Goal: Task Accomplishment & Management: Manage account settings

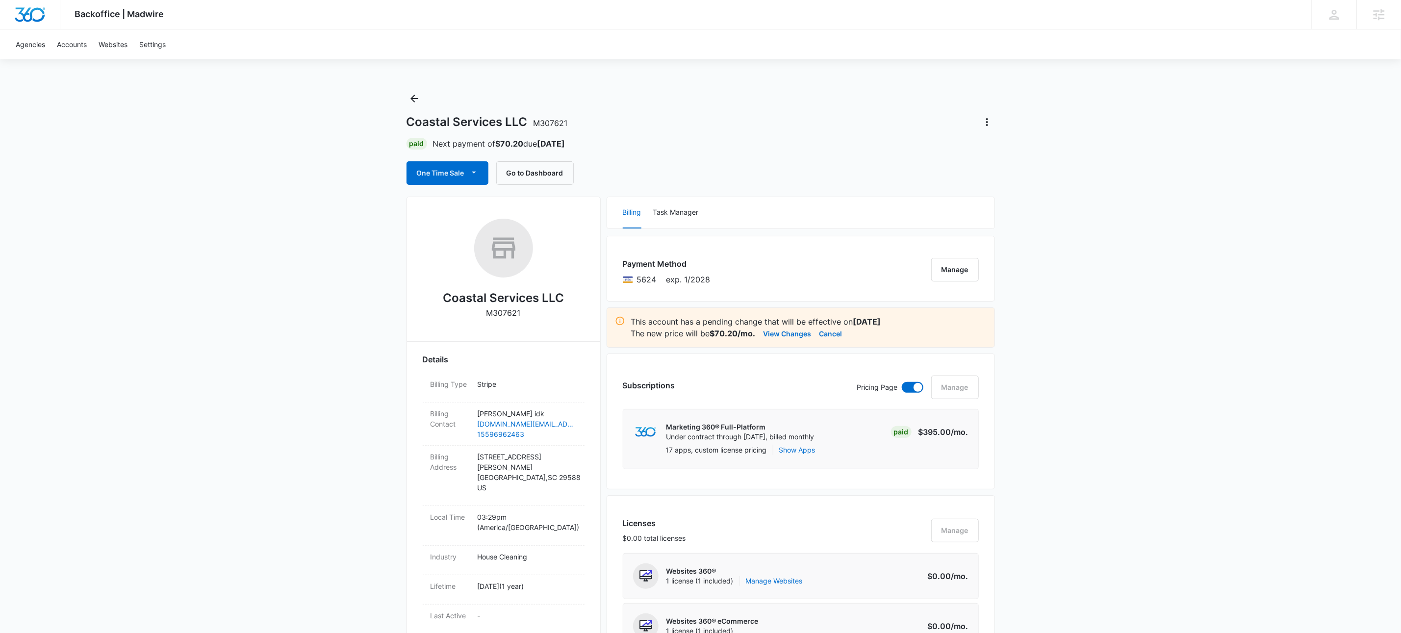
click at [416, 94] on icon "Back" at bounding box center [414, 99] width 12 height 12
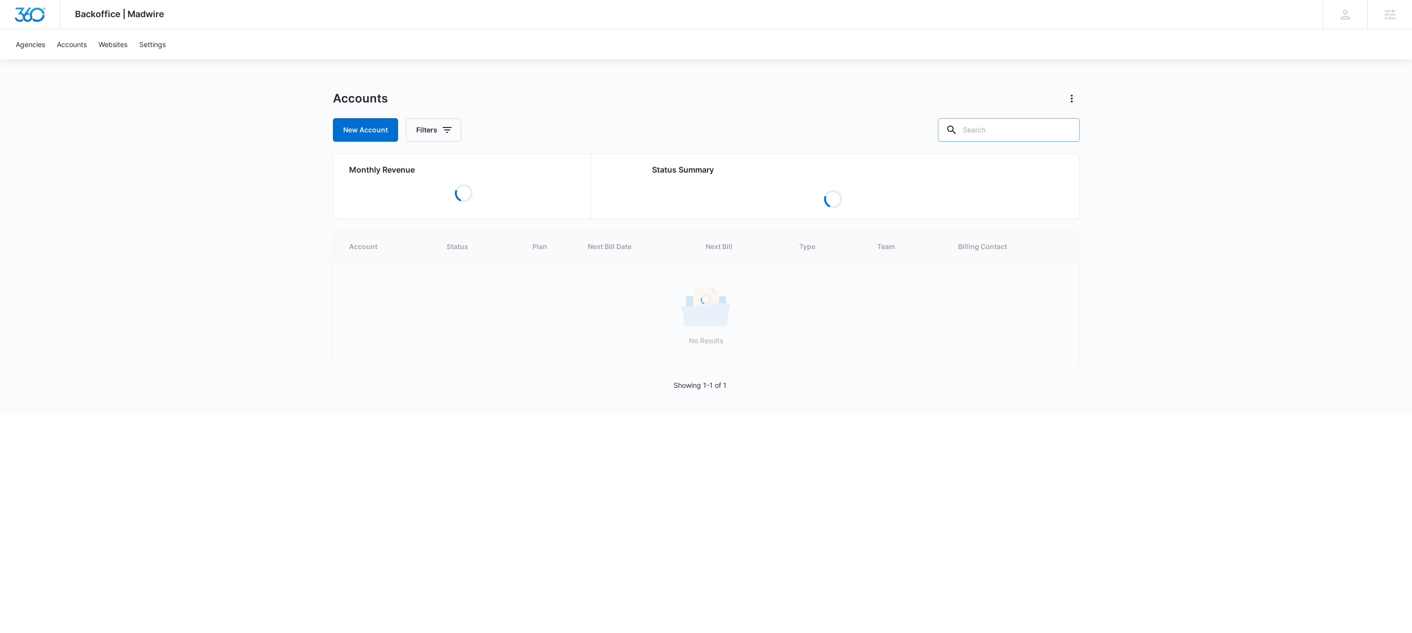
click at [1011, 137] on input "text" at bounding box center [1009, 130] width 142 height 24
type input "m328741"
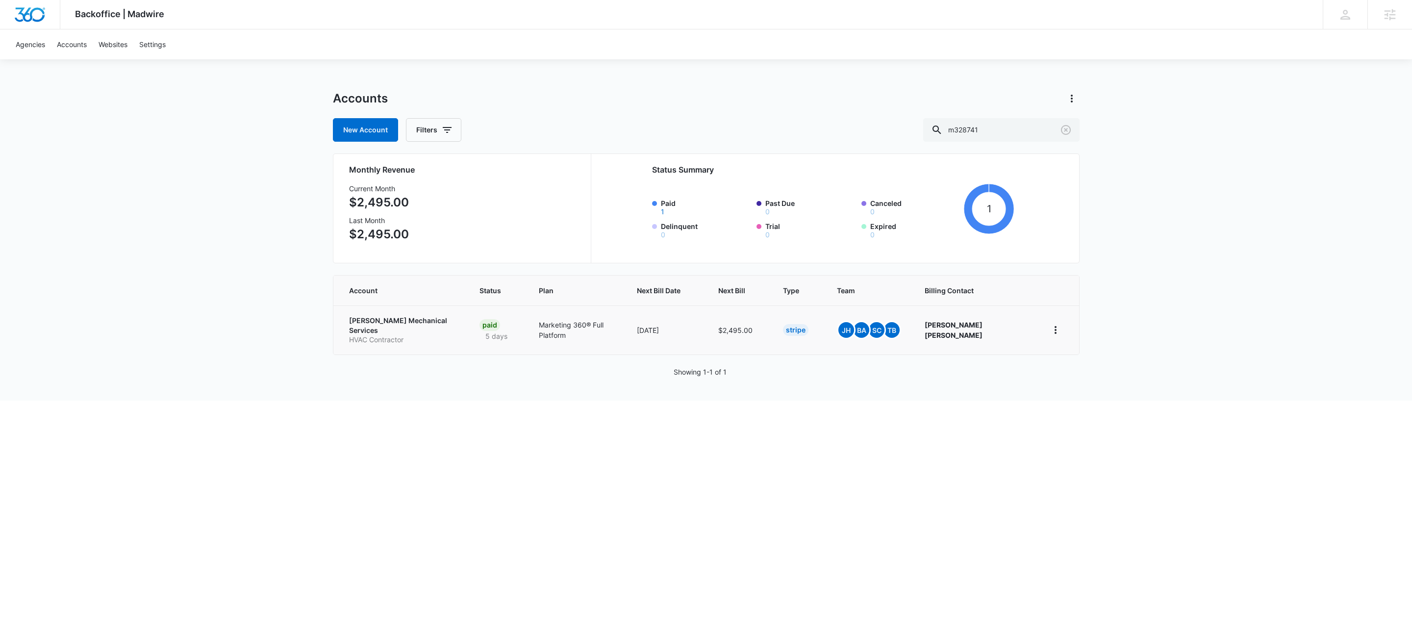
click at [425, 320] on p "[PERSON_NAME] Mechanical Services" at bounding box center [402, 325] width 107 height 19
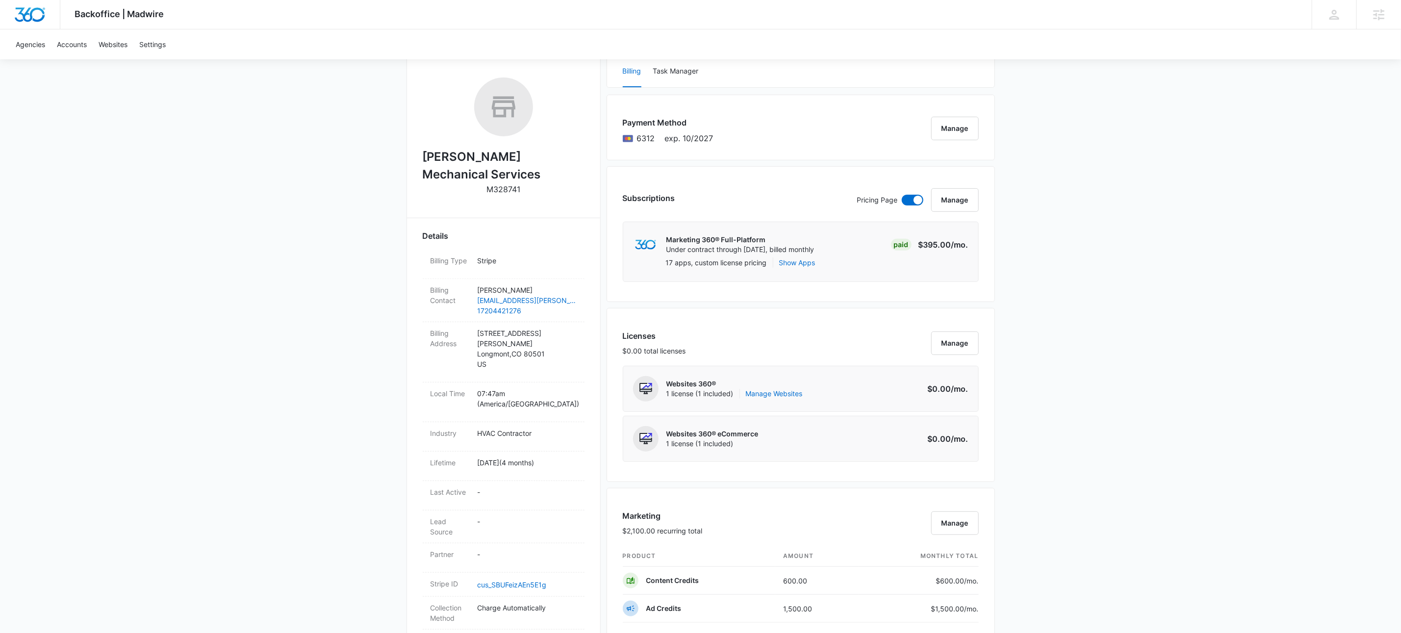
scroll to position [448, 0]
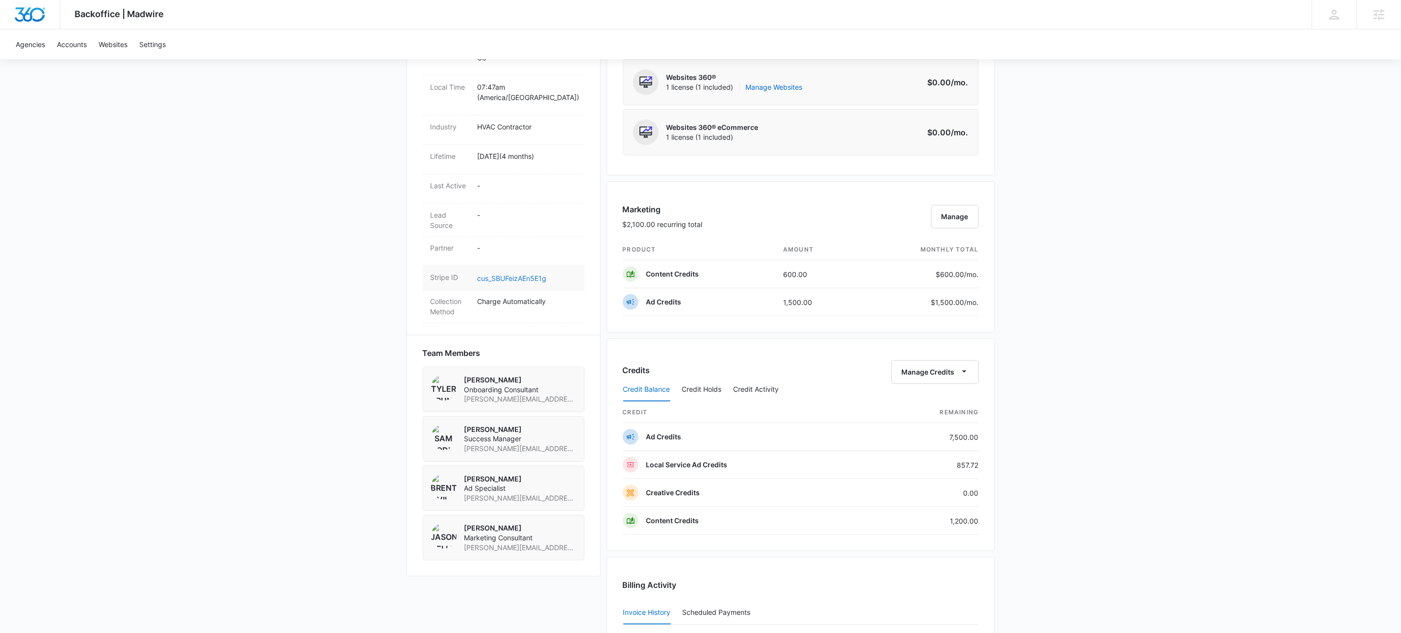
click at [525, 274] on link "cus_SBUFeizAEn5E1g" at bounding box center [511, 278] width 69 height 8
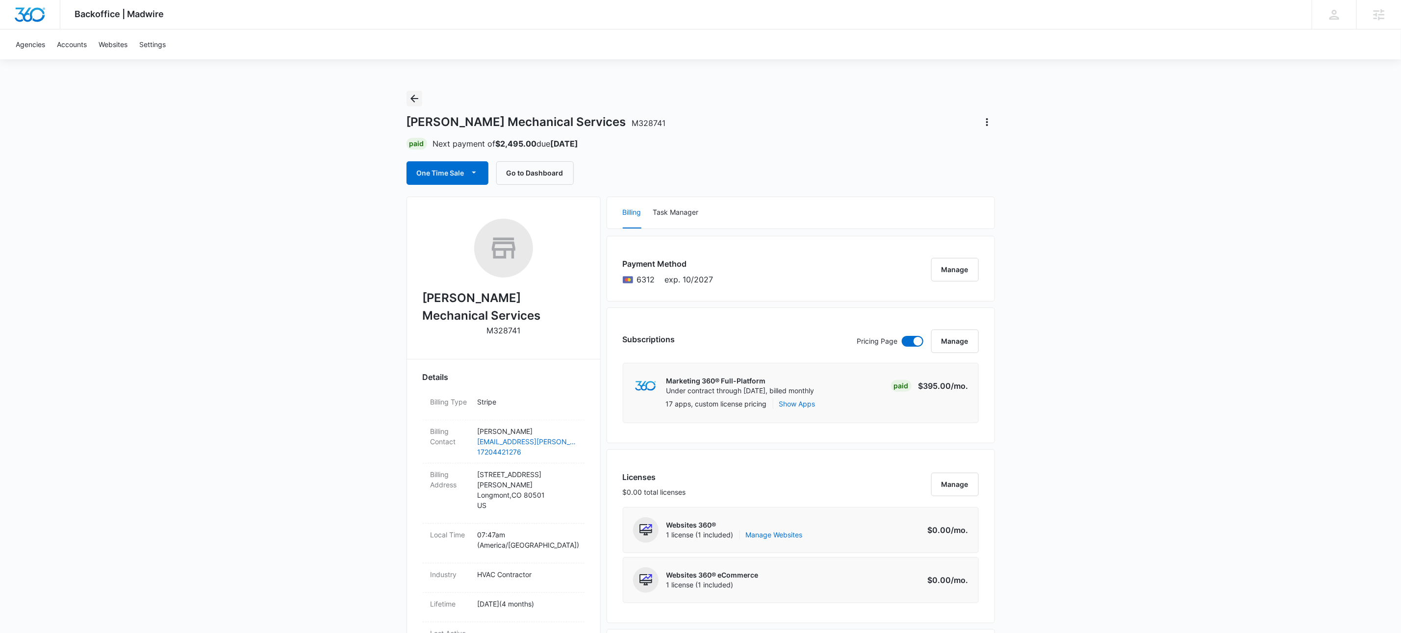
click at [413, 95] on icon "Back" at bounding box center [414, 99] width 12 height 12
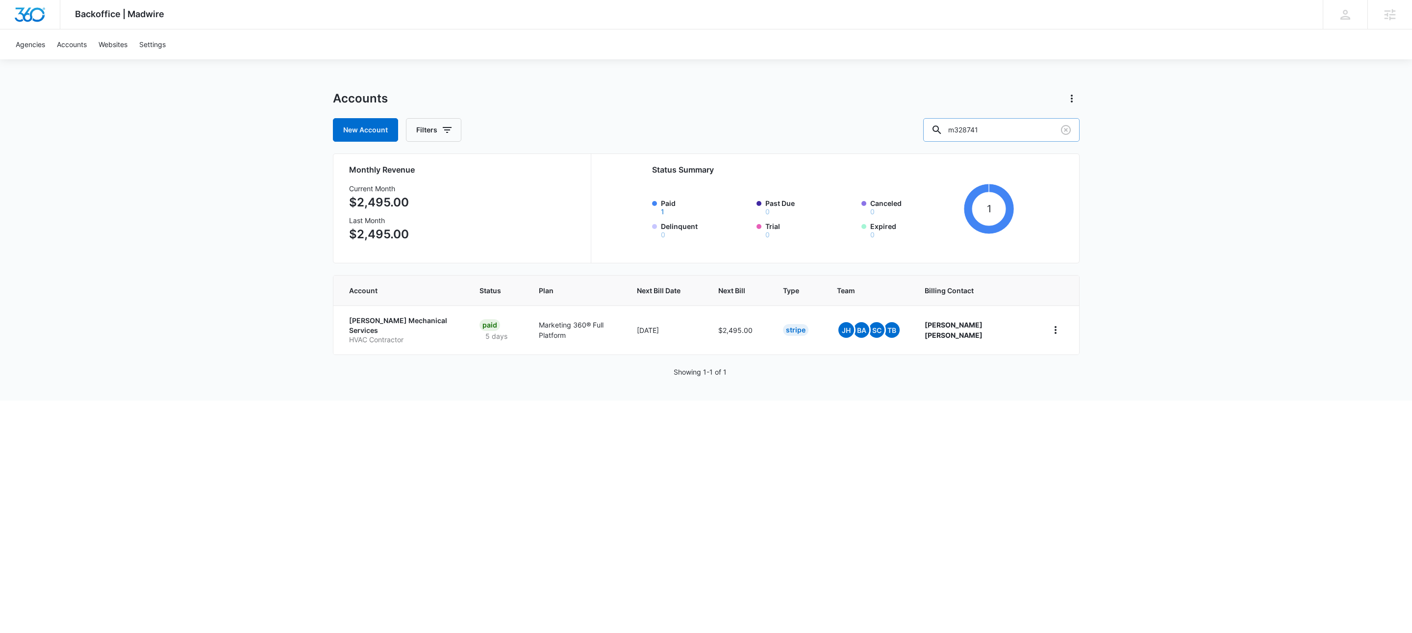
click at [1031, 125] on input "m328741" at bounding box center [1001, 130] width 156 height 24
drag, startPoint x: 1031, startPoint y: 122, endPoint x: 1029, endPoint y: 96, distance: 26.1
click at [1031, 119] on input "m328741" at bounding box center [1001, 130] width 156 height 24
paste input "M329320"
type input "m"
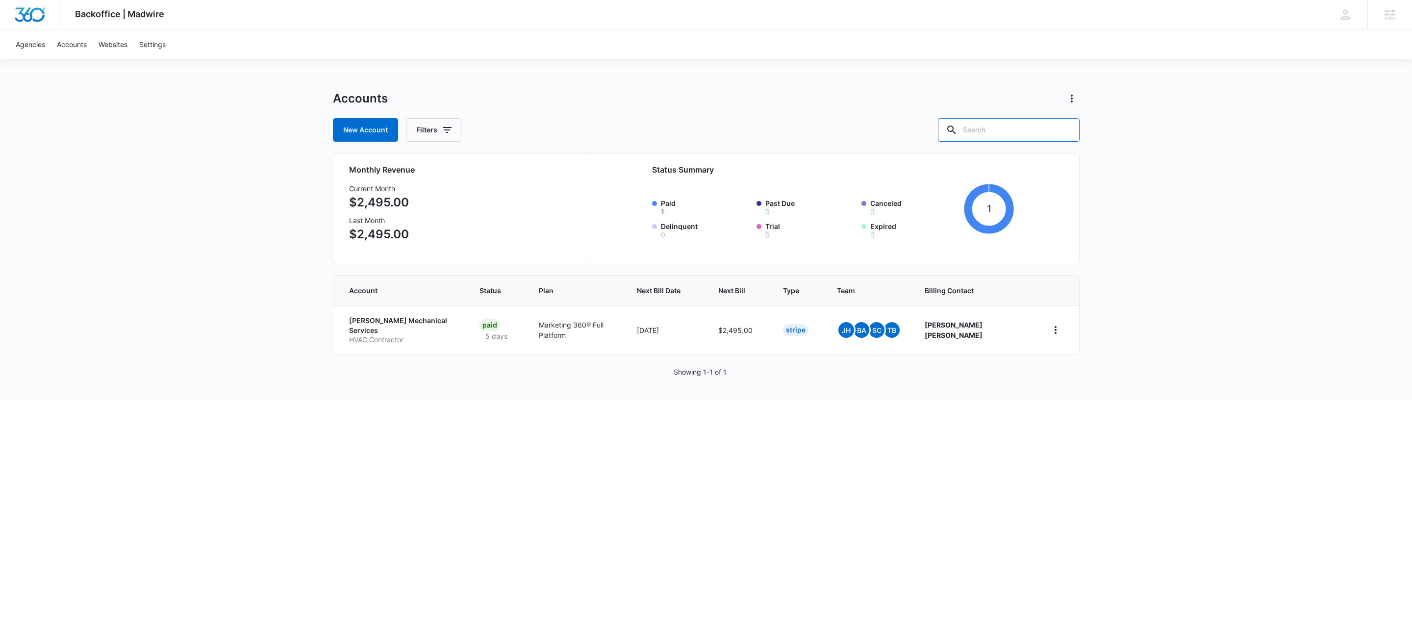
paste input "M329320"
type input "M329320"
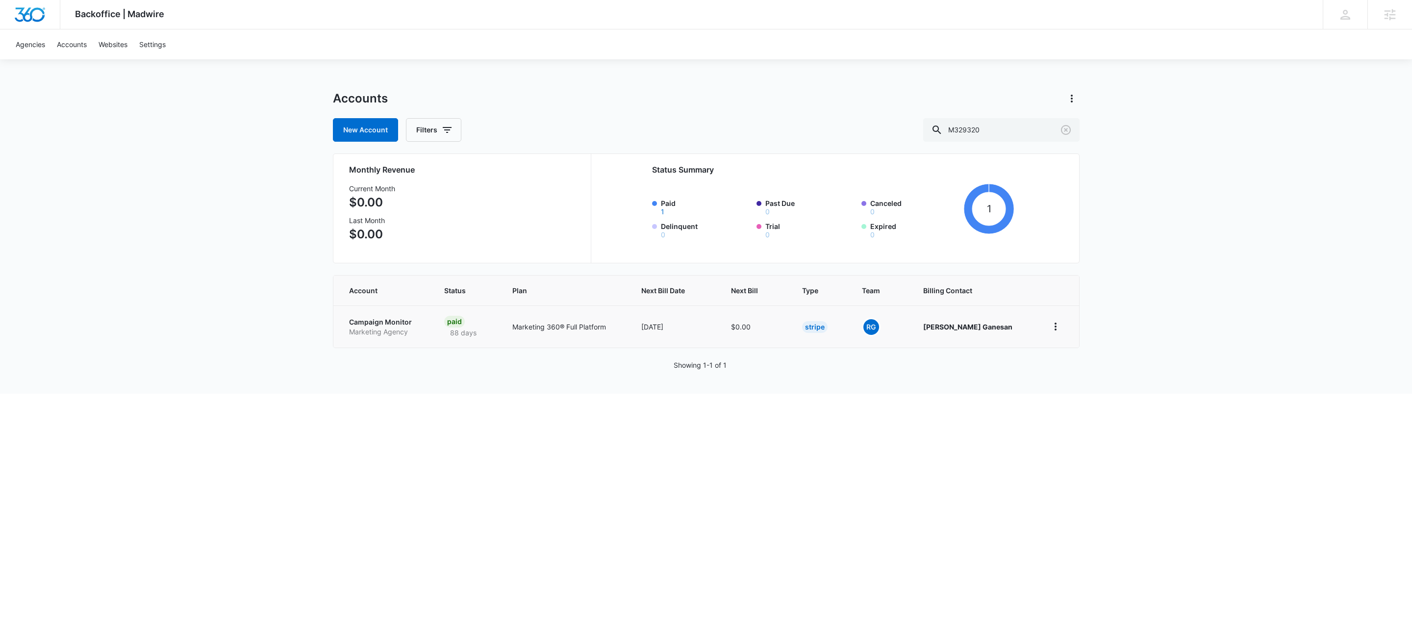
click at [374, 334] on p "Marketing Agency" at bounding box center [385, 332] width 72 height 10
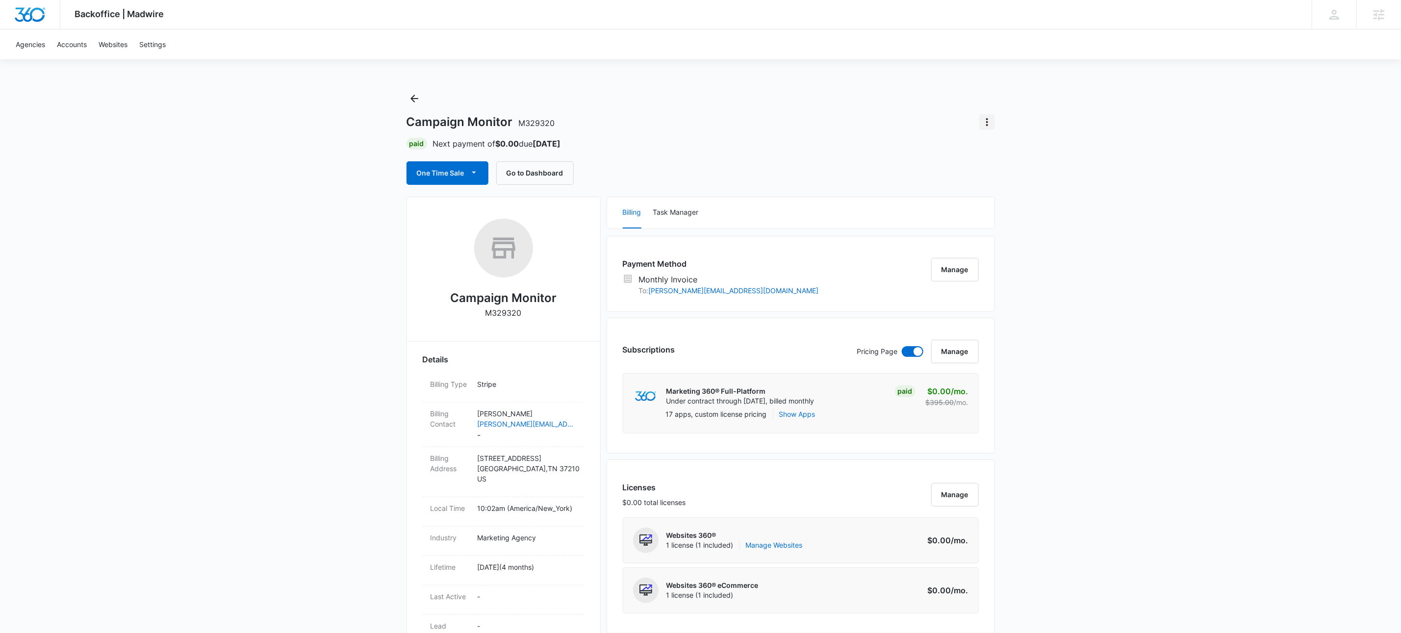
click at [983, 121] on icon "Actions" at bounding box center [987, 122] width 12 height 12
click at [1027, 179] on div "Close Account" at bounding box center [1015, 178] width 48 height 7
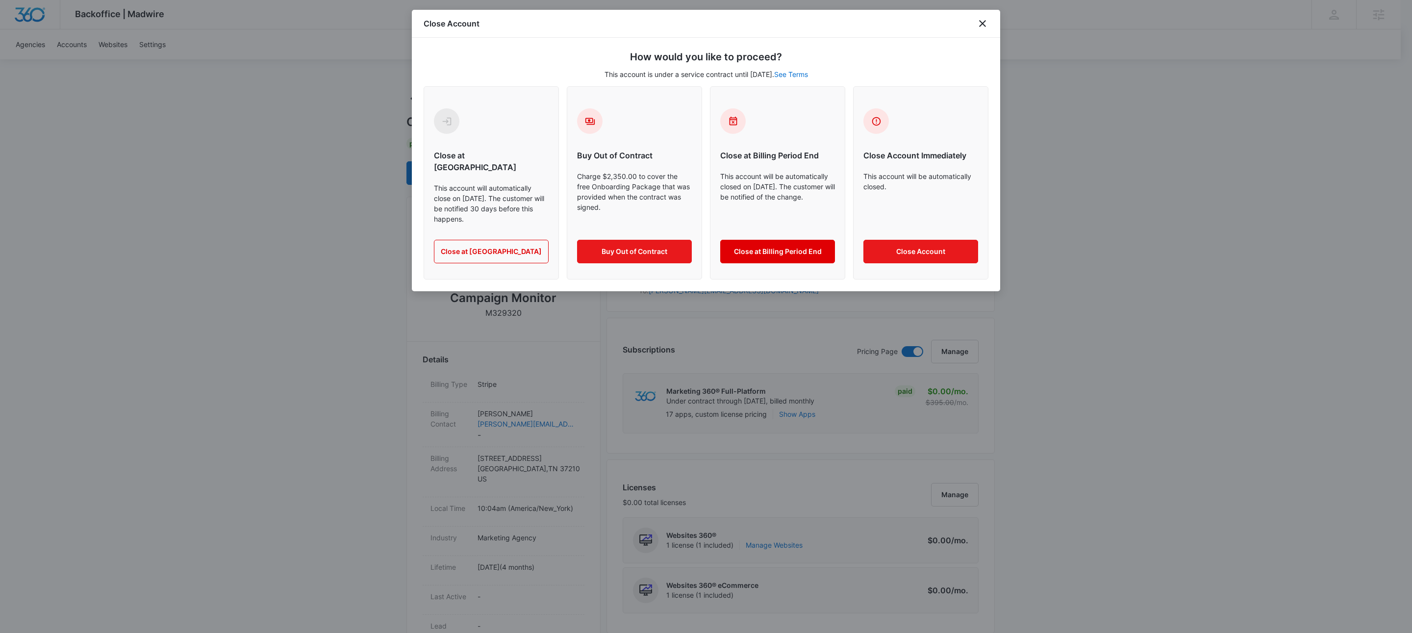
click at [747, 240] on button "Close at Billing Period End" at bounding box center [777, 252] width 115 height 24
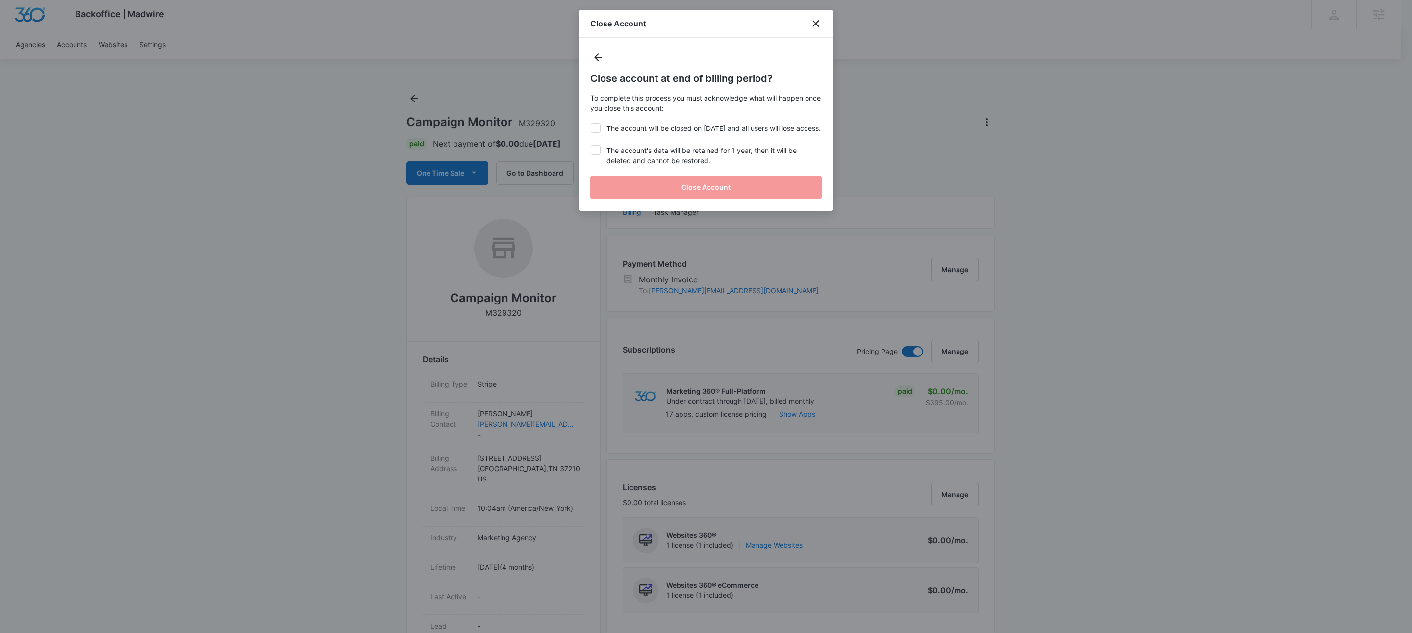
drag, startPoint x: 633, startPoint y: 125, endPoint x: 628, endPoint y: 161, distance: 36.1
click at [633, 133] on label "The account will be closed on [DATE] and all users will lose access." at bounding box center [705, 128] width 231 height 10
click at [626, 164] on label "The account's data will be retained for 1 year, then it will be deleted and can…" at bounding box center [705, 155] width 231 height 21
click at [591, 146] on input "The account's data will be retained for 1 year, then it will be deleted and can…" at bounding box center [590, 145] width 0 height 0
checkbox input "true"
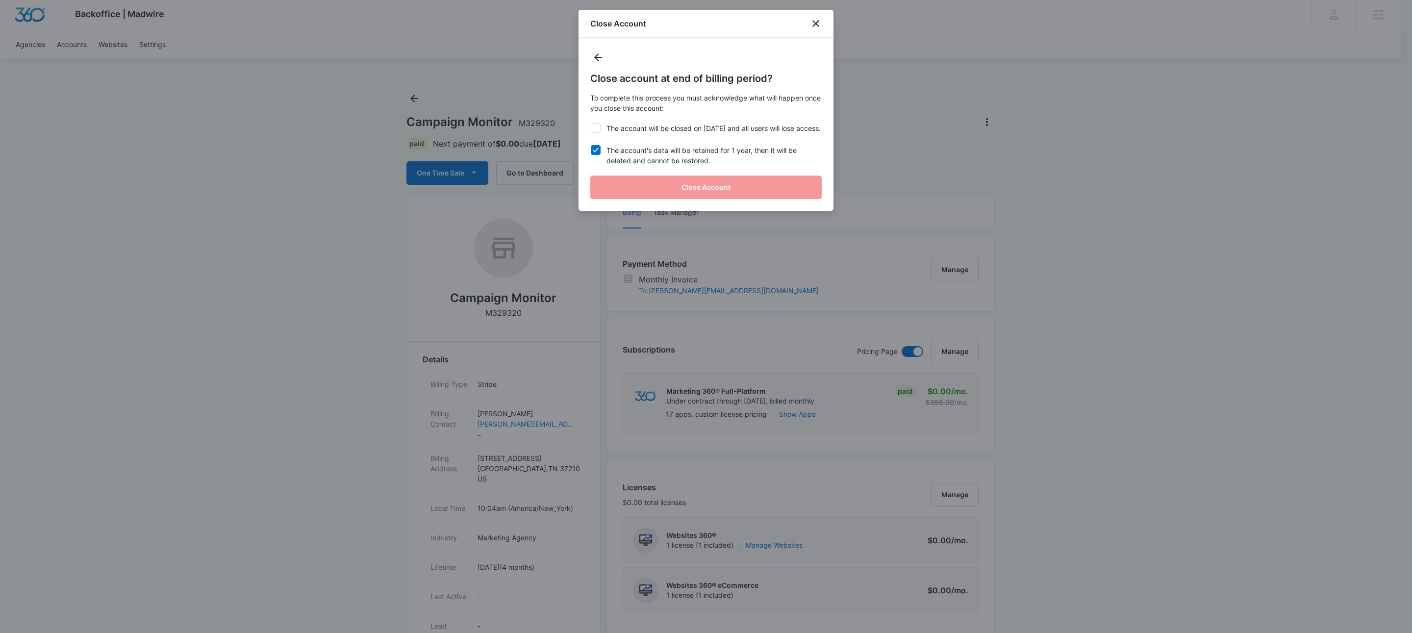
click at [595, 130] on icon at bounding box center [596, 127] width 6 height 4
click at [591, 124] on input "The account will be closed on [DATE] and all users will lose access." at bounding box center [590, 123] width 0 height 0
checkbox input "true"
click at [634, 199] on button "Close Account" at bounding box center [705, 187] width 231 height 24
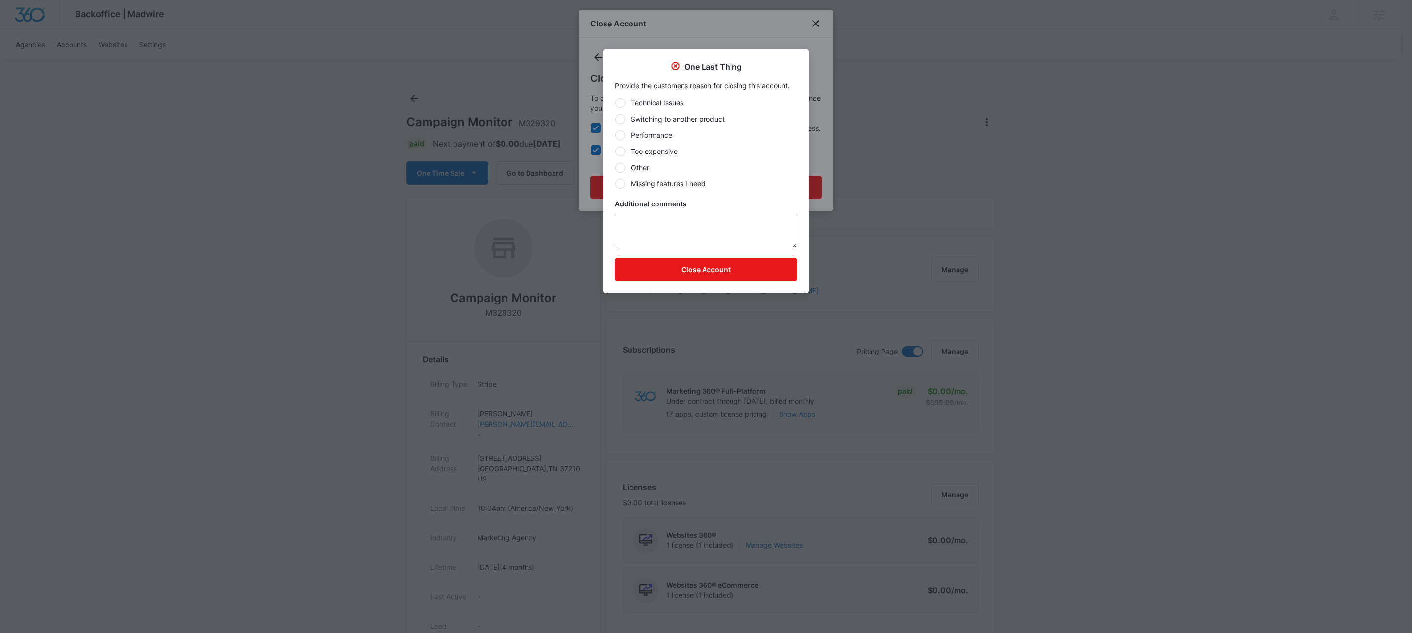
click at [640, 171] on label "Other" at bounding box center [706, 167] width 182 height 10
click at [615, 168] on input "Other" at bounding box center [615, 167] width 0 height 0
radio input "true"
click at [642, 234] on textarea "t" at bounding box center [706, 230] width 182 height 35
type textarea "test"
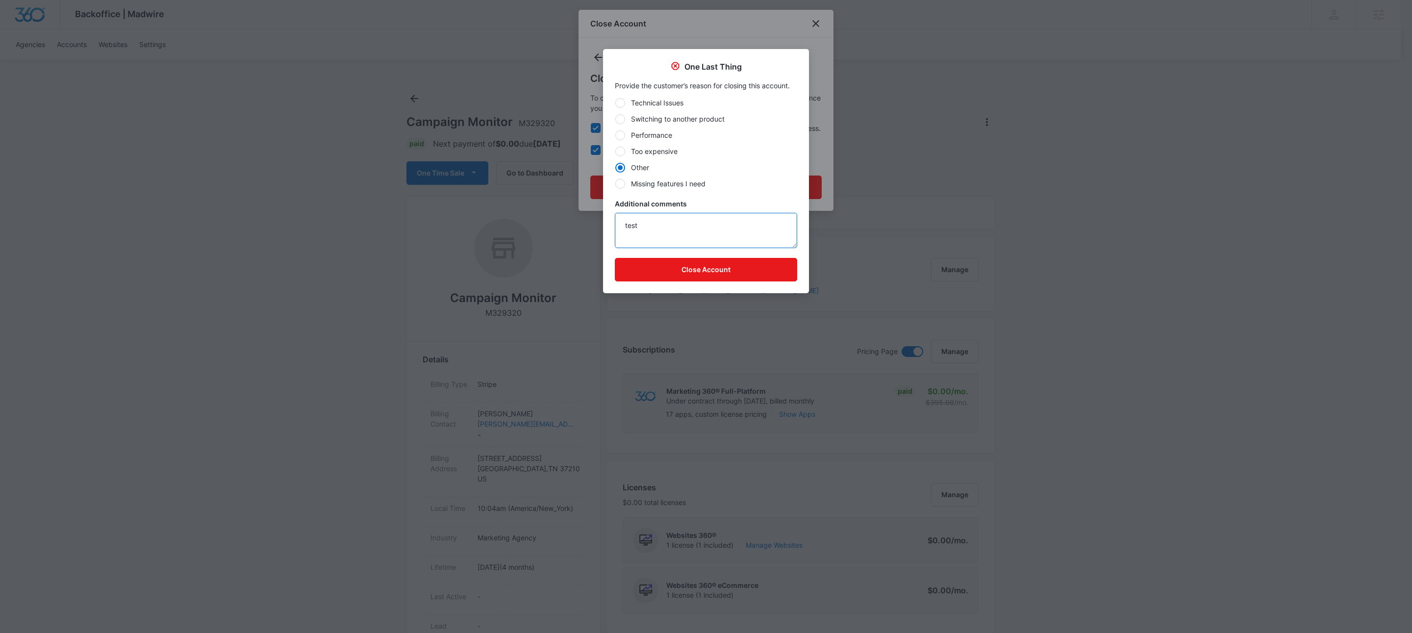
drag, startPoint x: 697, startPoint y: 220, endPoint x: 593, endPoint y: 221, distance: 103.4
click at [652, 223] on textarea "test" at bounding box center [706, 230] width 182 height 35
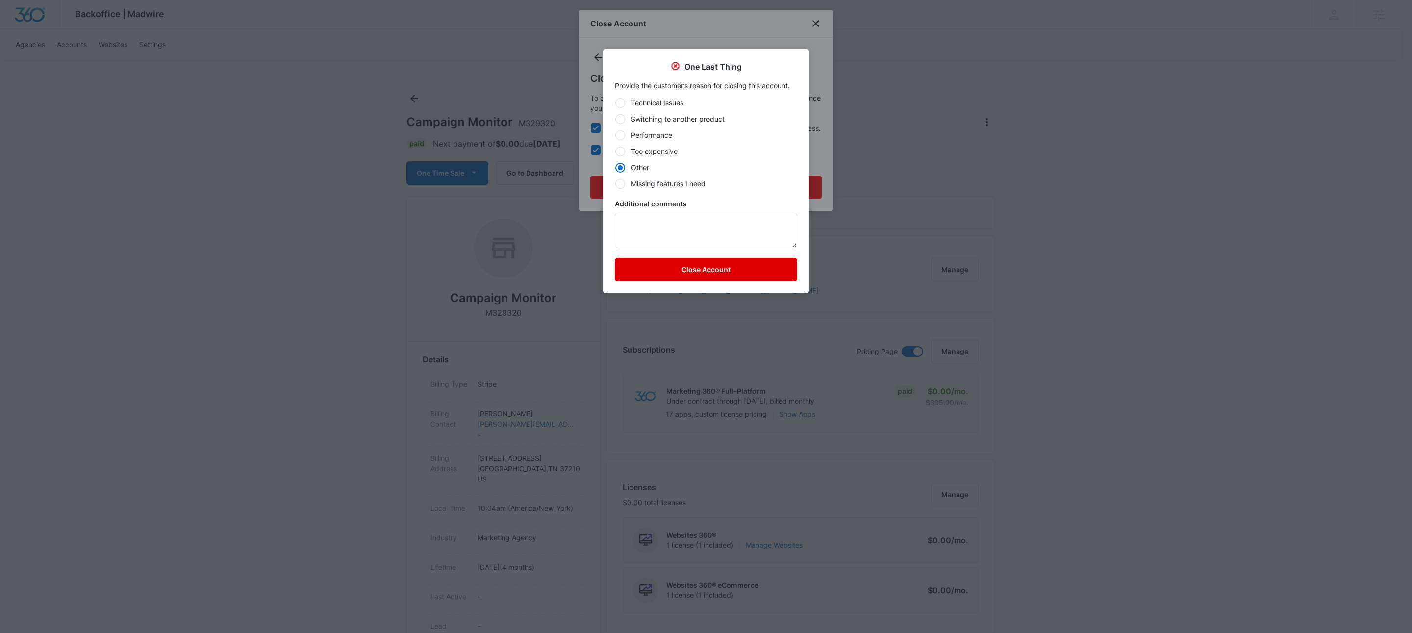
click at [711, 271] on button "Close Account" at bounding box center [706, 270] width 182 height 24
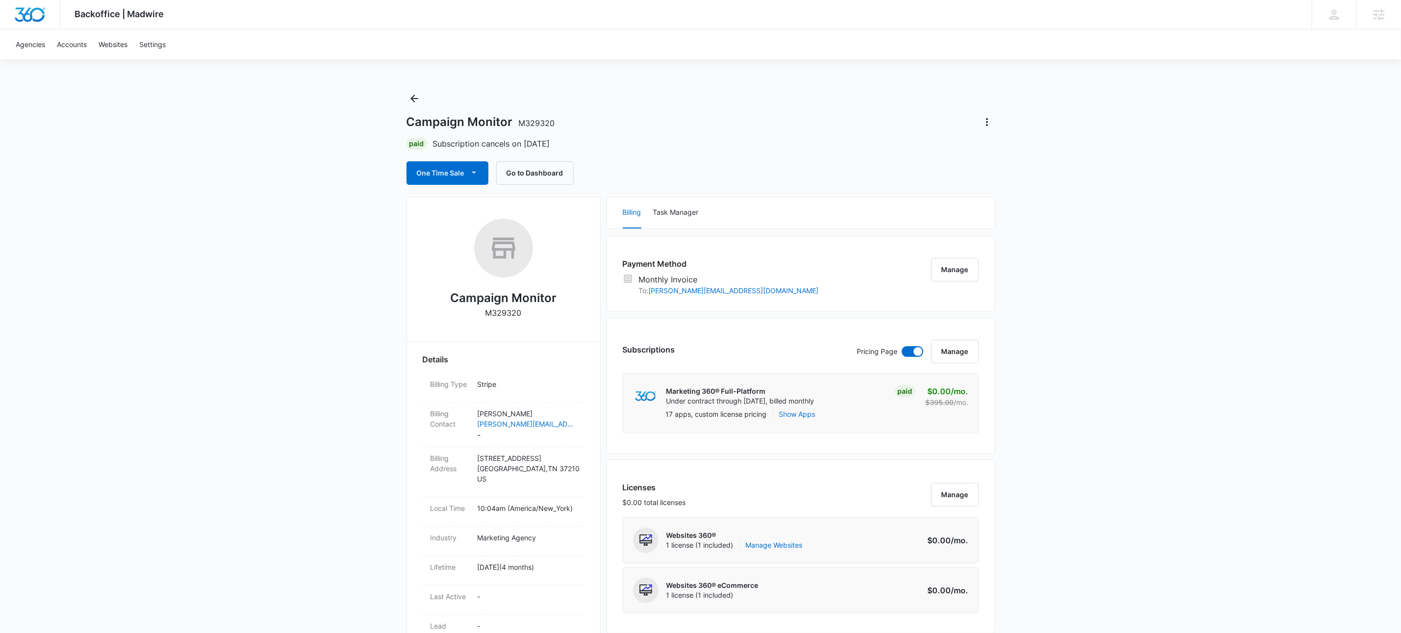
click at [409, 101] on icon "Back" at bounding box center [414, 99] width 12 height 12
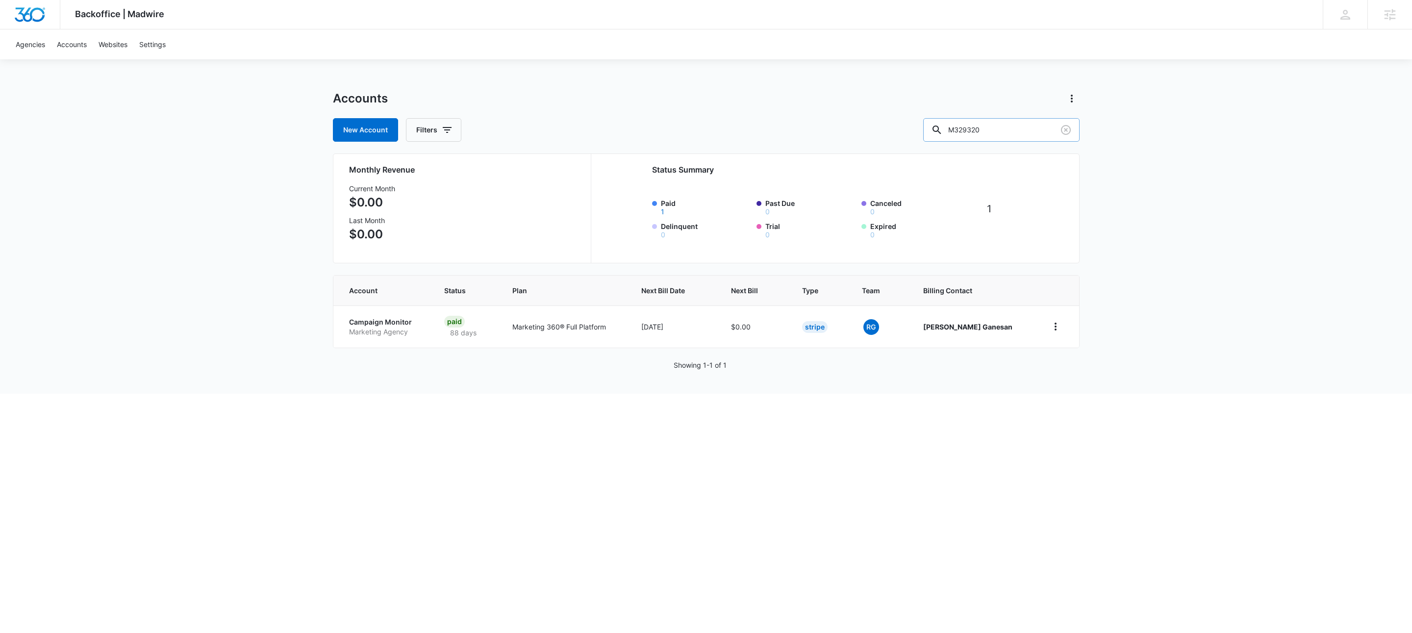
click at [1027, 134] on input "M329320" at bounding box center [1001, 130] width 156 height 24
click at [1027, 133] on input "M329320" at bounding box center [1001, 130] width 156 height 24
type input "m16670"
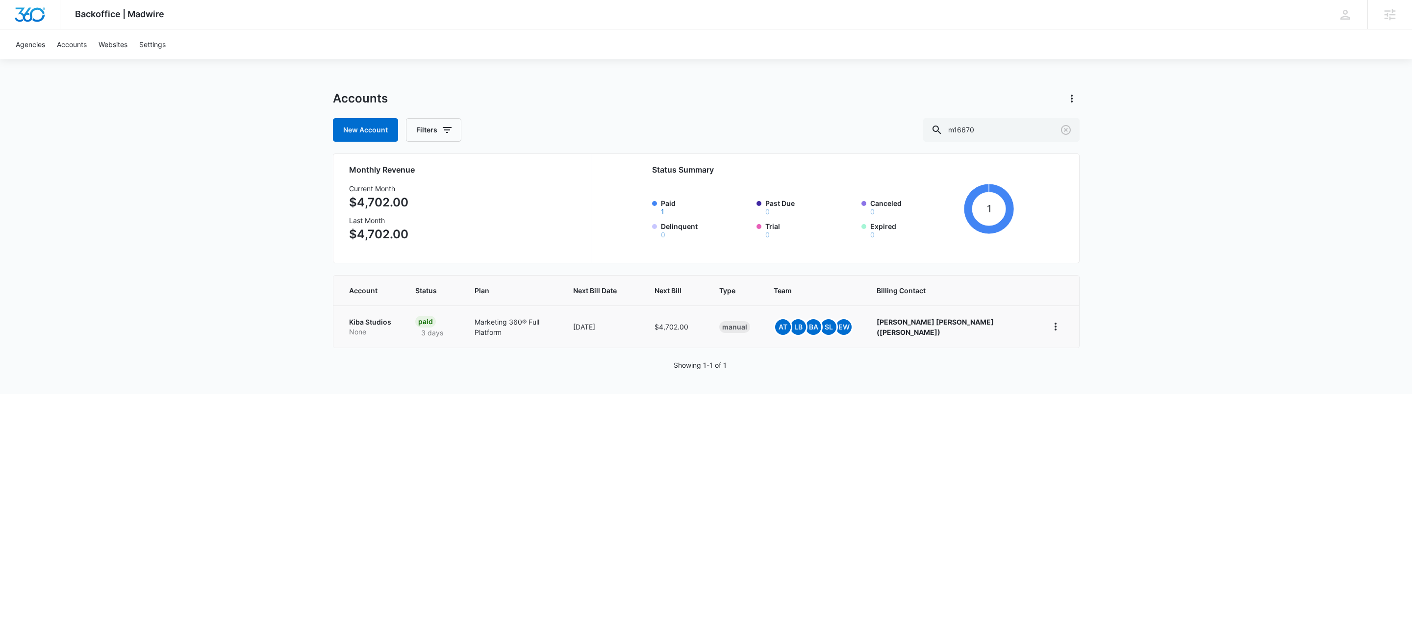
click at [357, 326] on p "Kiba Studios" at bounding box center [370, 322] width 43 height 10
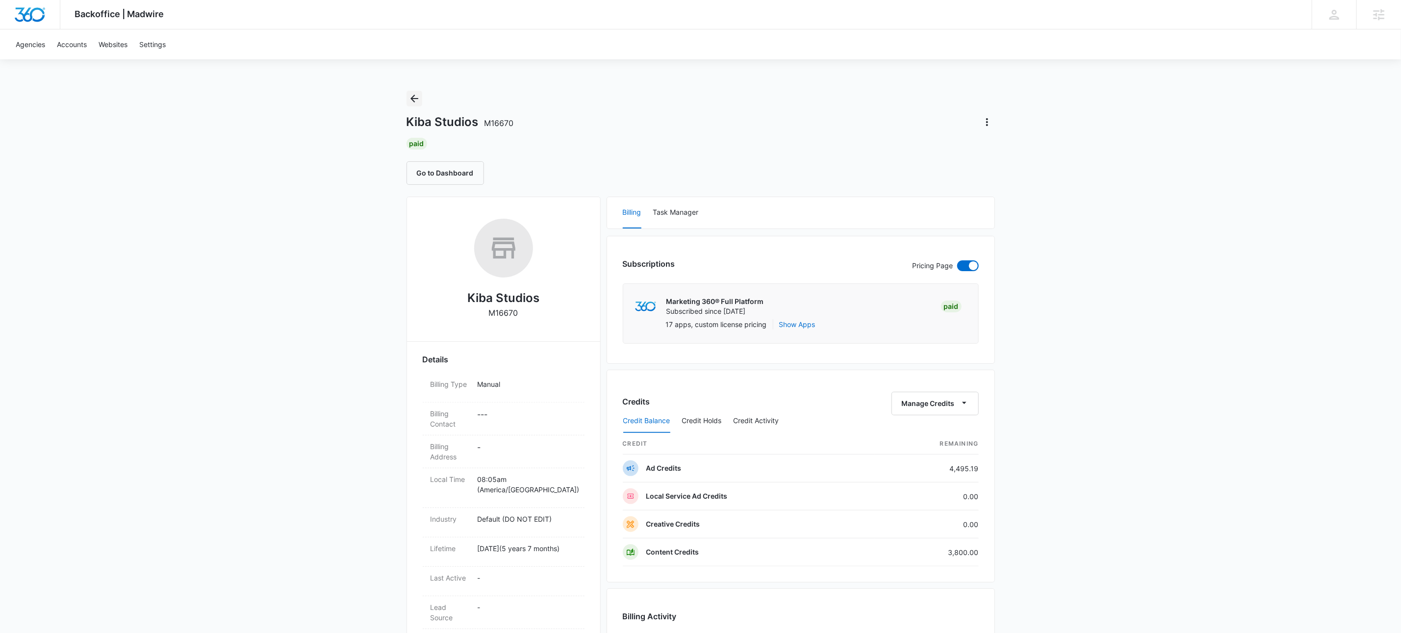
click at [411, 98] on icon "Back" at bounding box center [414, 99] width 8 height 8
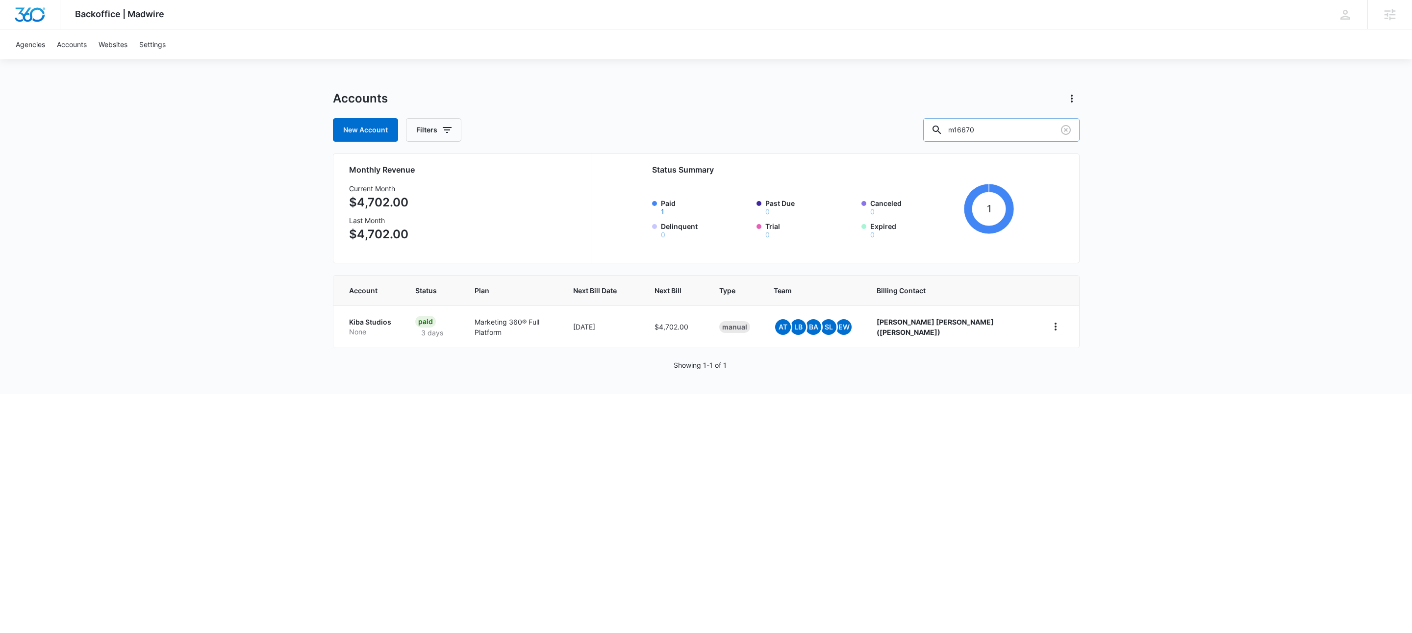
click at [1017, 131] on input "m16670" at bounding box center [1001, 130] width 156 height 24
paste input "M326628"
type input "M326628"
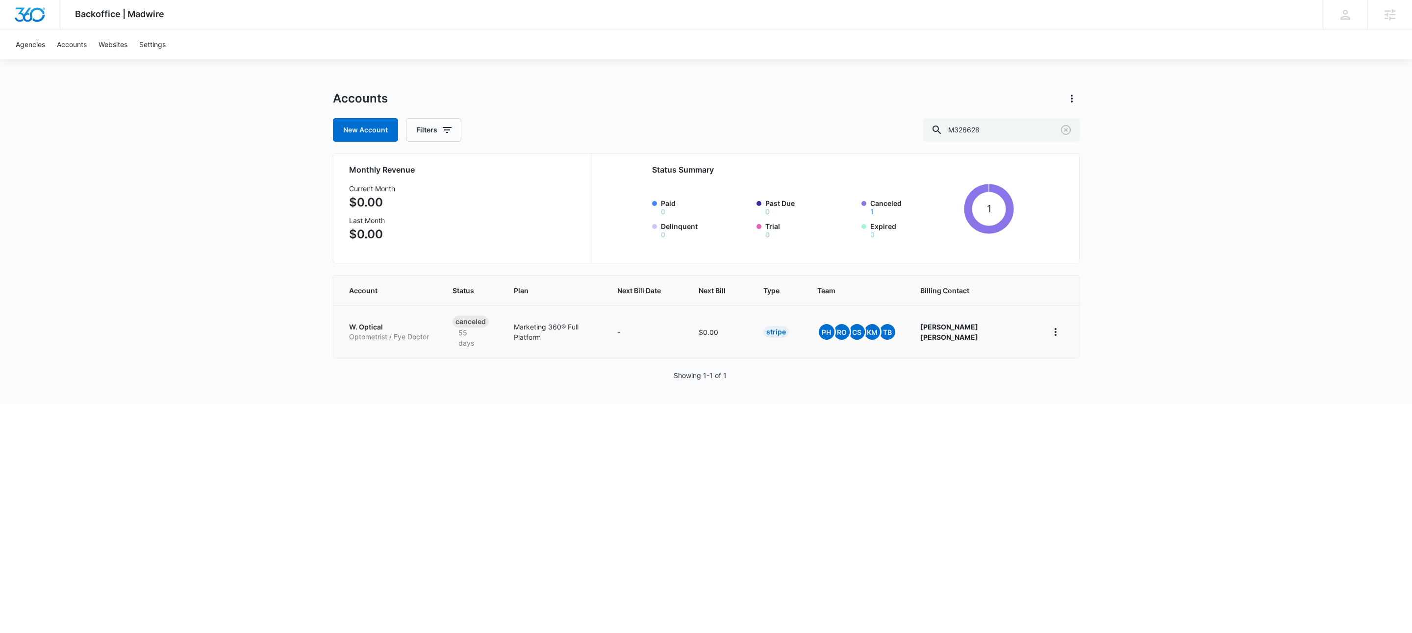
drag, startPoint x: 392, startPoint y: 311, endPoint x: 380, endPoint y: 324, distance: 17.3
click at [392, 311] on td "W. Optical Optometrist / Eye Doctor" at bounding box center [386, 331] width 107 height 52
click at [376, 332] on p "Optometrist / Eye Doctor" at bounding box center [389, 337] width 80 height 10
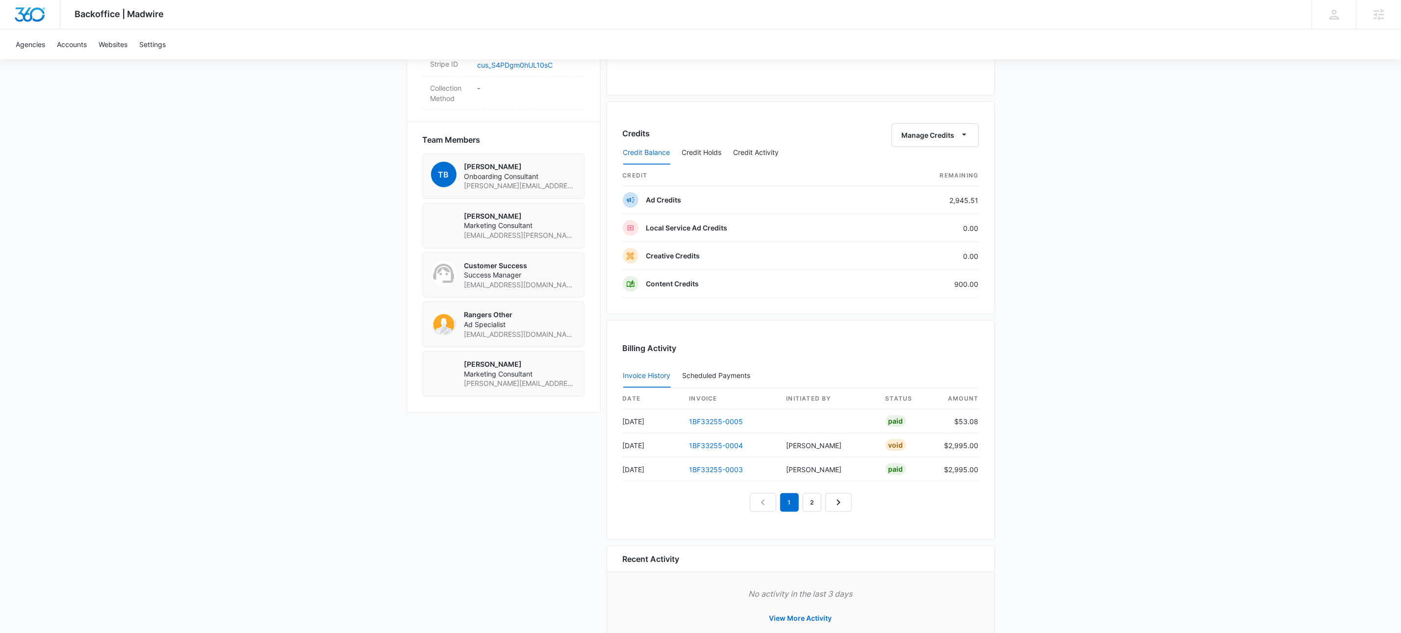
scroll to position [449, 0]
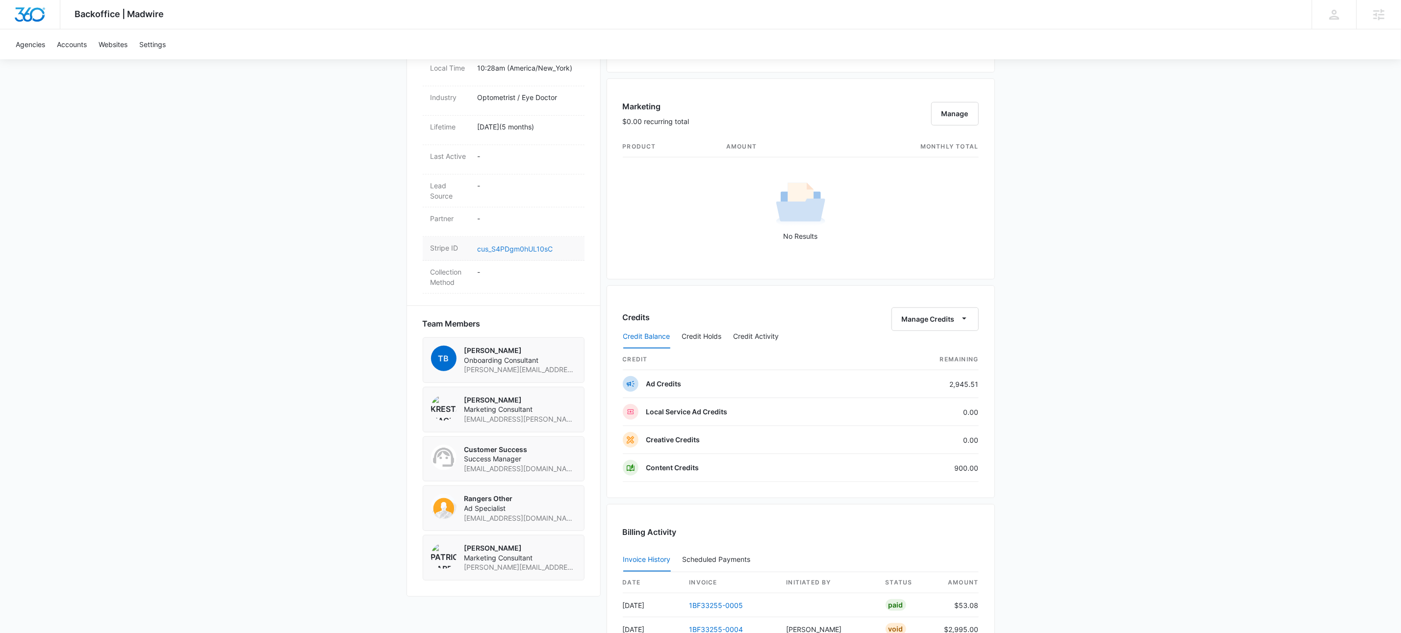
click at [541, 245] on link "cus_S4PDgm0hUL10sC" at bounding box center [514, 249] width 75 height 8
